Goal: Information Seeking & Learning: Learn about a topic

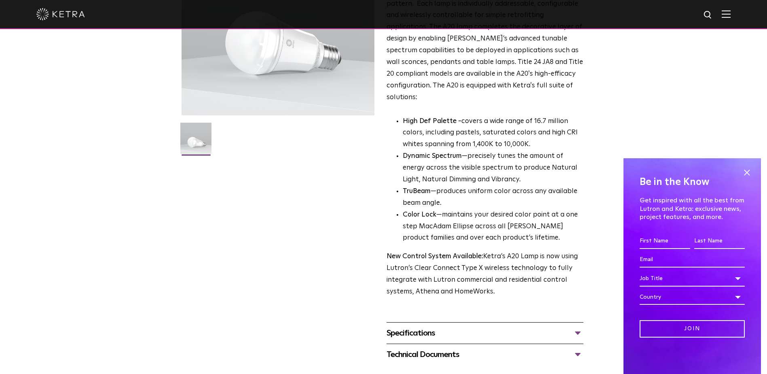
scroll to position [162, 0]
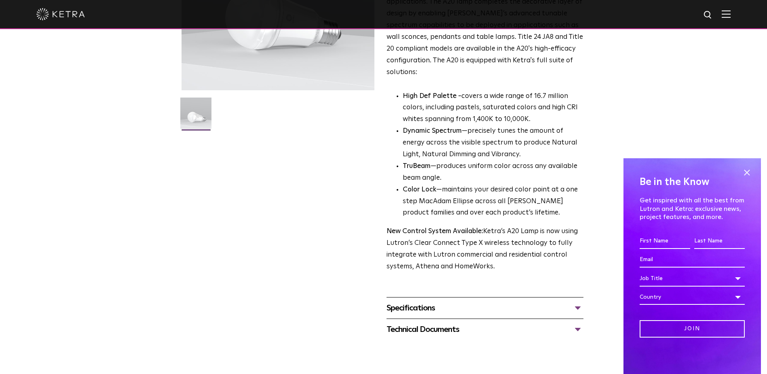
click at [420, 301] on div "Specifications" at bounding box center [485, 307] width 197 height 13
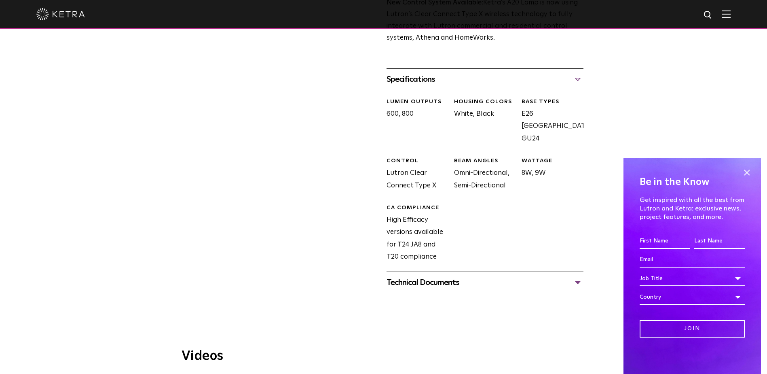
scroll to position [405, 0]
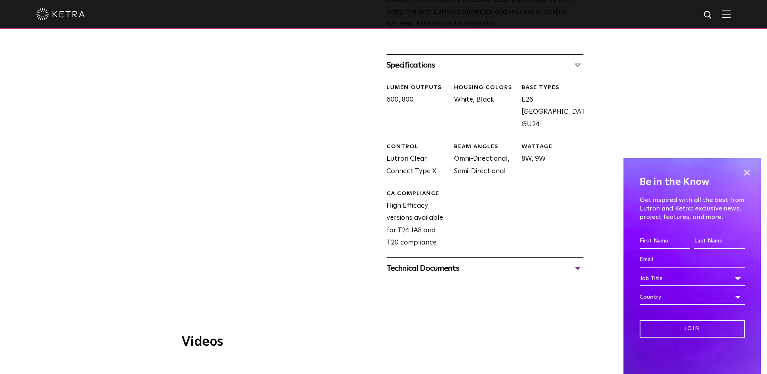
click at [424, 262] on div "Technical Documents" at bounding box center [485, 268] width 197 height 13
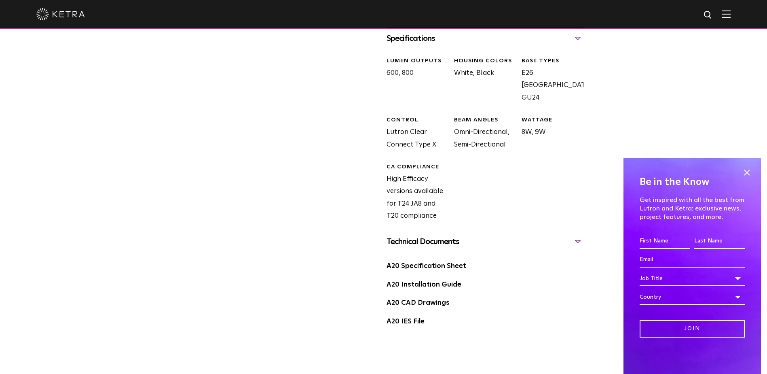
scroll to position [445, 0]
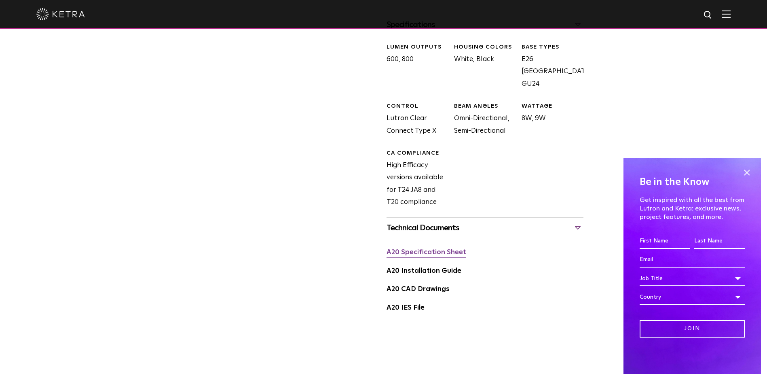
click at [424, 249] on link "A20 Specification Sheet" at bounding box center [427, 252] width 80 height 7
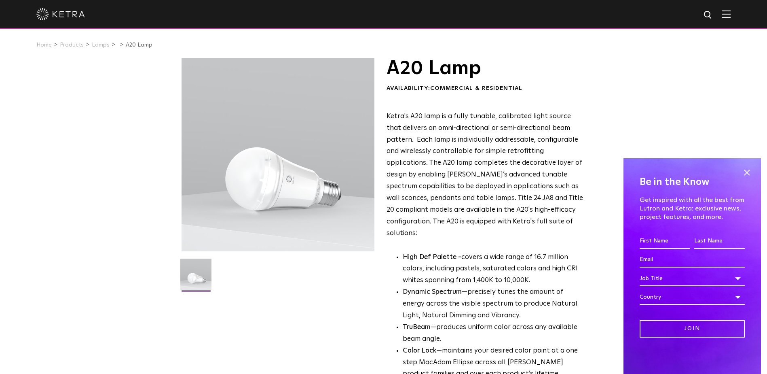
scroll to position [0, 0]
click at [730, 13] on img at bounding box center [726, 14] width 9 height 8
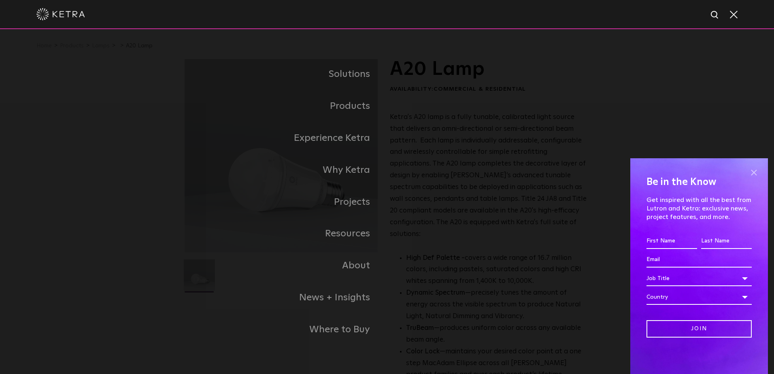
click at [755, 172] on span at bounding box center [753, 172] width 12 height 12
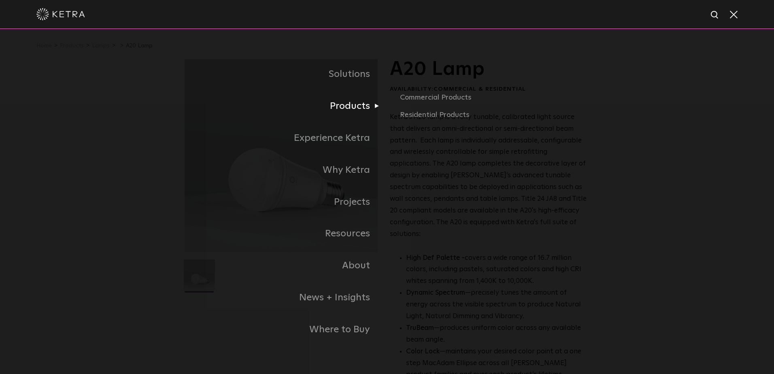
click at [359, 110] on link "Products" at bounding box center [285, 106] width 202 height 32
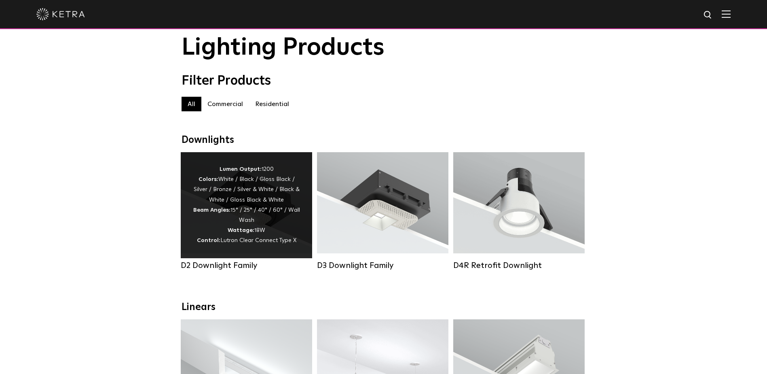
scroll to position [40, 0]
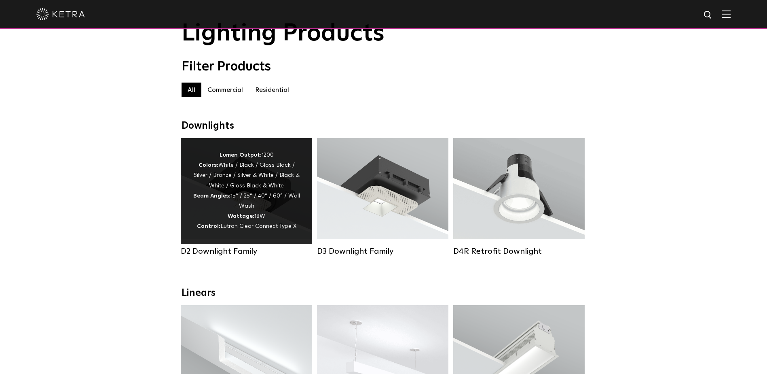
click at [254, 175] on div "Lumen Output: 1200 Colors: White / Black / Gloss Black / Silver / Bronze / Silv…" at bounding box center [246, 191] width 107 height 82
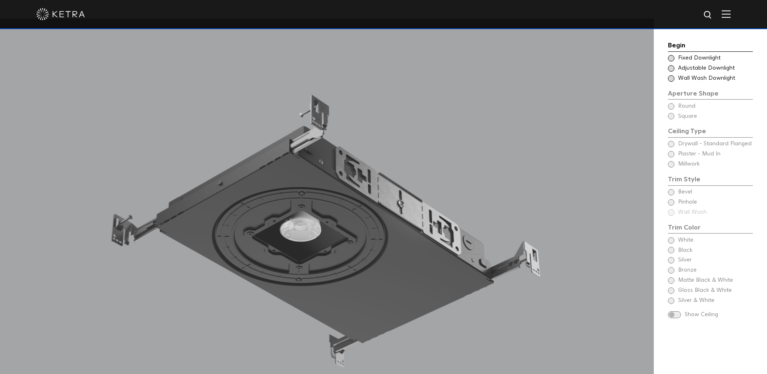
scroll to position [769, 0]
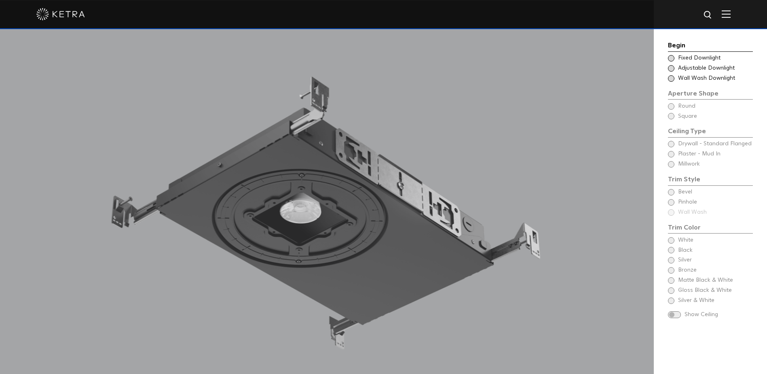
click at [674, 70] on span at bounding box center [671, 68] width 6 height 6
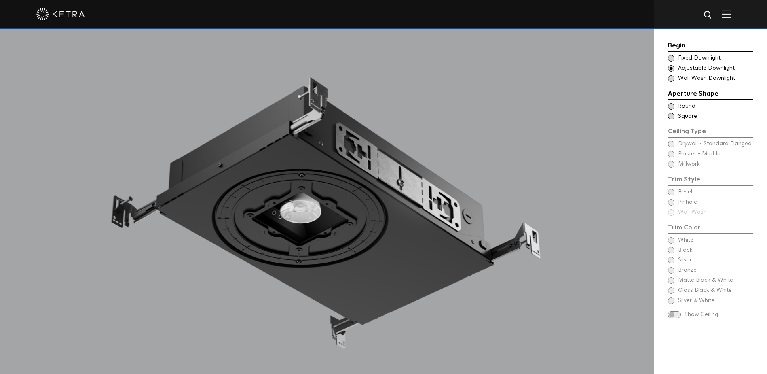
click at [672, 108] on span at bounding box center [671, 106] width 6 height 6
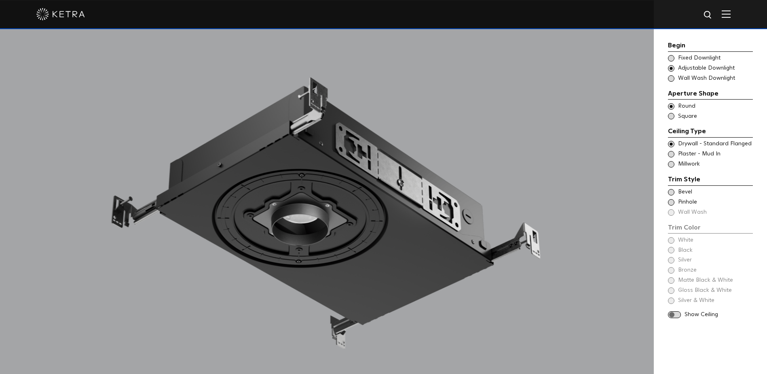
click at [673, 165] on span at bounding box center [671, 164] width 6 height 6
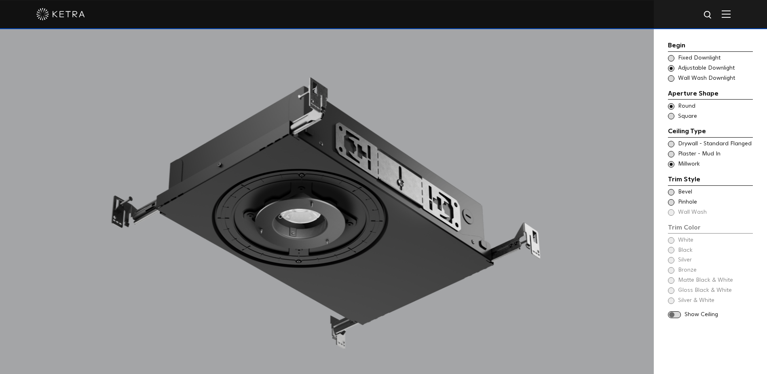
click at [673, 165] on span at bounding box center [671, 164] width 6 height 6
click at [671, 155] on span at bounding box center [671, 154] width 6 height 6
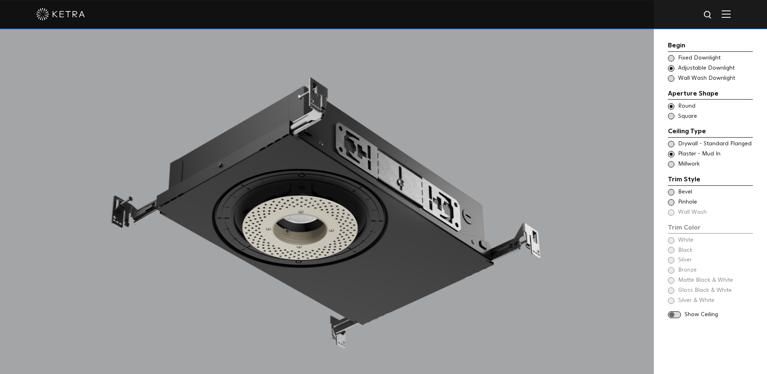
click at [670, 163] on span at bounding box center [671, 164] width 6 height 6
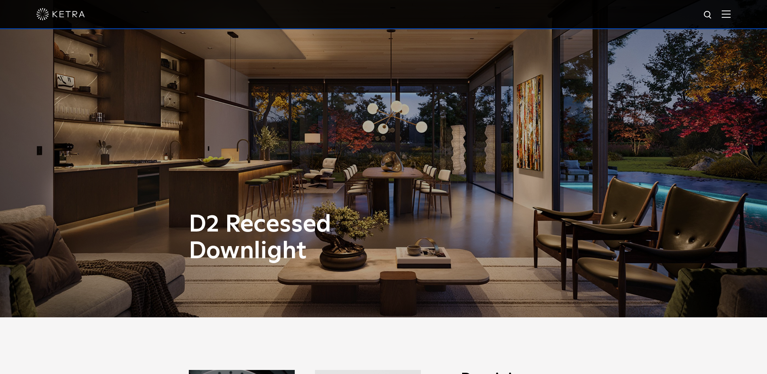
scroll to position [0, 0]
